Goal: Navigation & Orientation: Find specific page/section

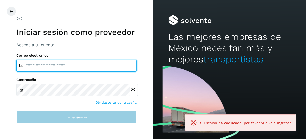
type input "**********"
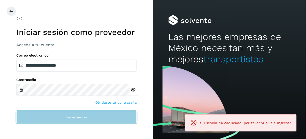
click at [61, 115] on button "Inicia sesión" at bounding box center [76, 117] width 120 height 12
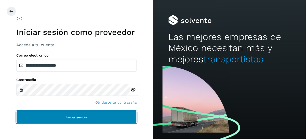
click at [61, 113] on button "Inicia sesión" at bounding box center [76, 117] width 120 height 12
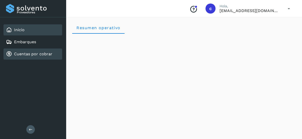
click at [31, 53] on link "Cuentas por cobrar" at bounding box center [33, 53] width 38 height 5
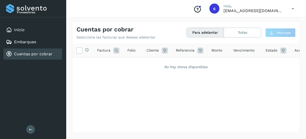
click at [33, 51] on div "Cuentas por cobrar" at bounding box center [33, 53] width 59 height 11
click at [34, 53] on link "Cuentas por cobrar" at bounding box center [33, 53] width 38 height 5
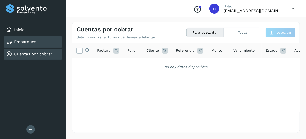
click at [32, 43] on link "Embarques" at bounding box center [25, 41] width 22 height 5
